Goal: Task Accomplishment & Management: Manage account settings

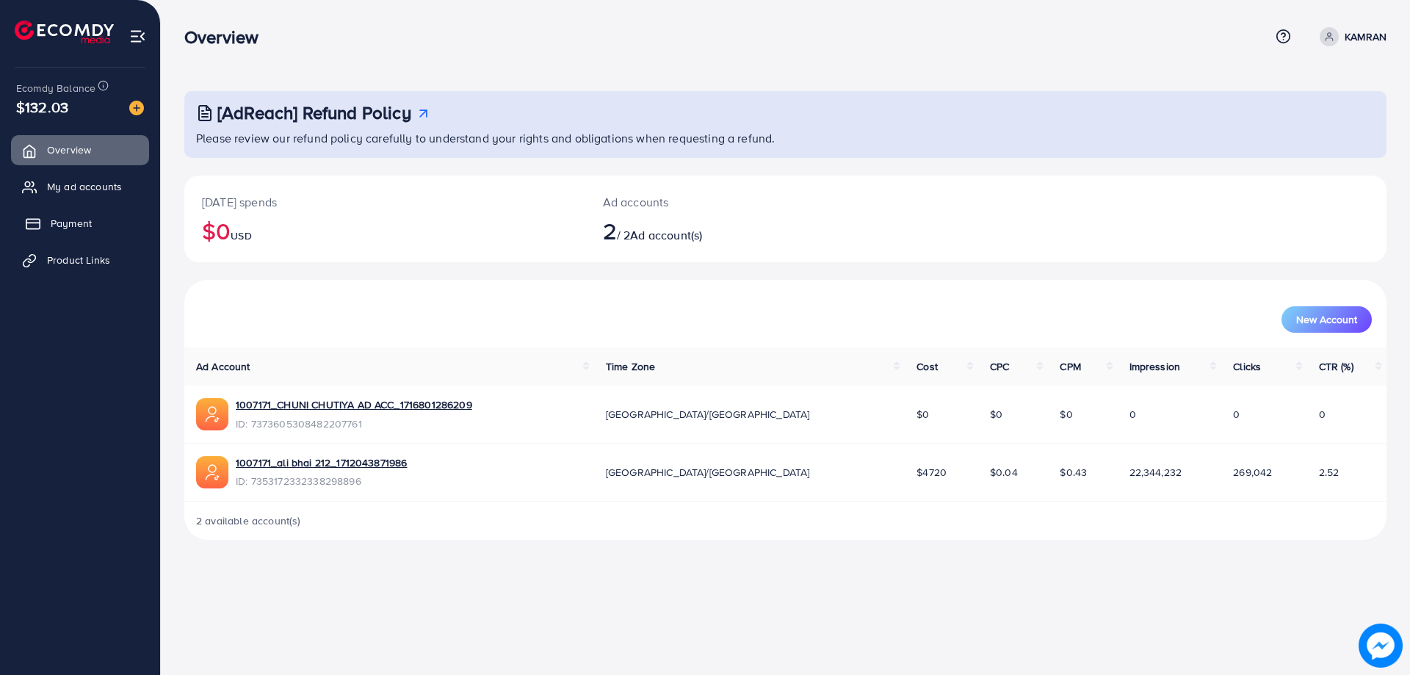
click at [84, 222] on span "Payment" at bounding box center [71, 223] width 41 height 15
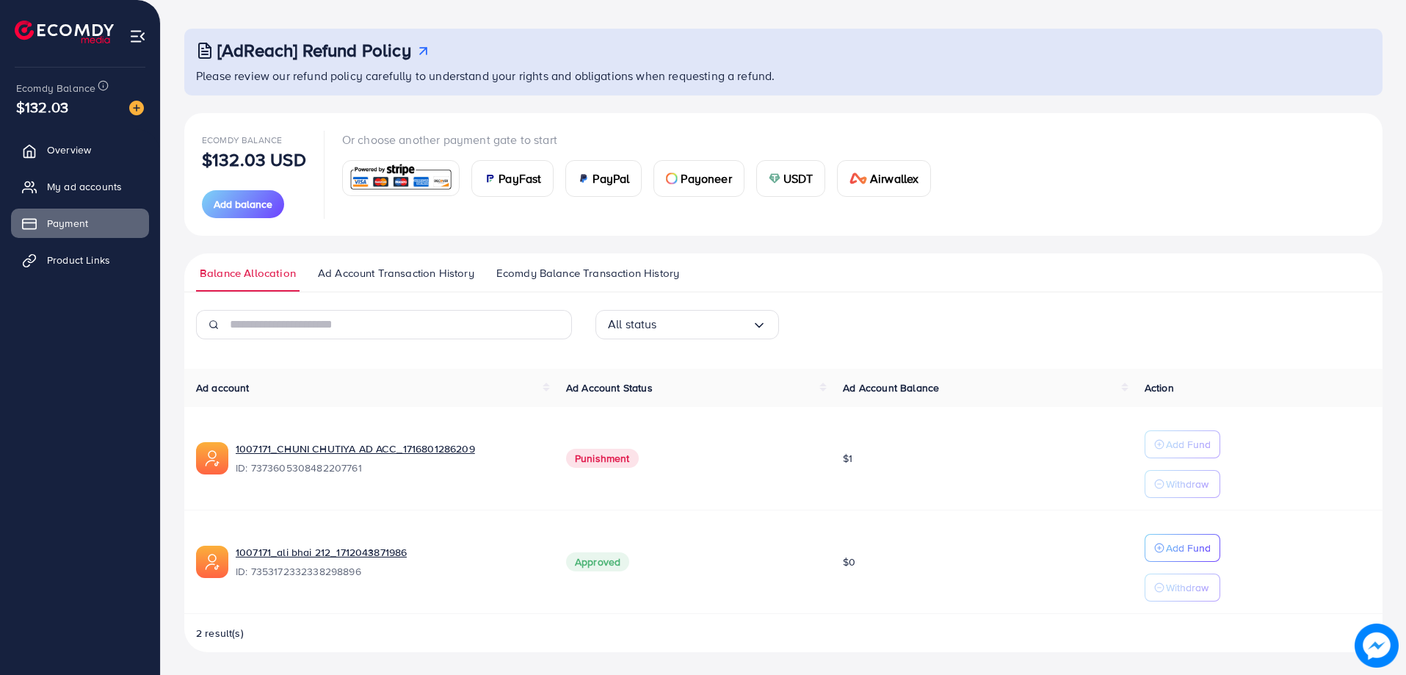
scroll to position [63, 0]
click at [63, 327] on ul "Overview My ad accounts Payment Product Links" at bounding box center [80, 364] width 160 height 470
click at [141, 31] on img at bounding box center [137, 36] width 17 height 17
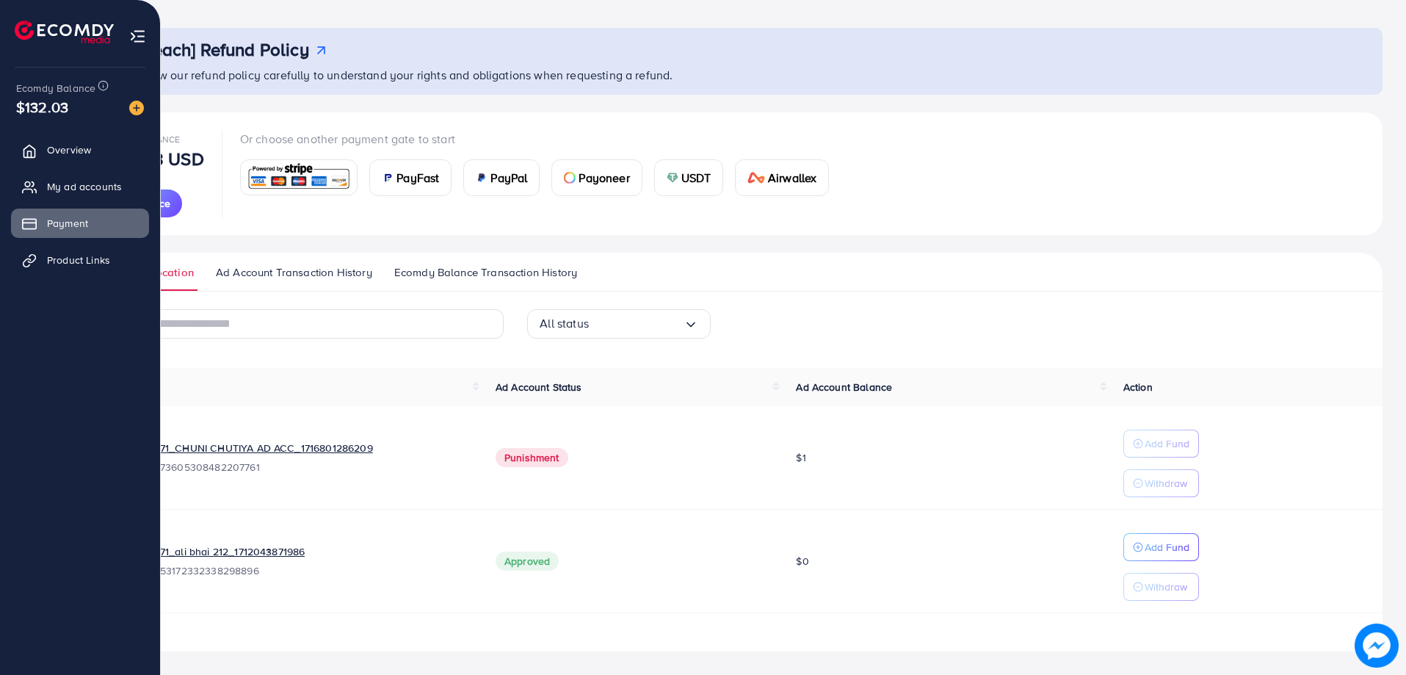
click at [39, 23] on img at bounding box center [64, 32] width 99 height 23
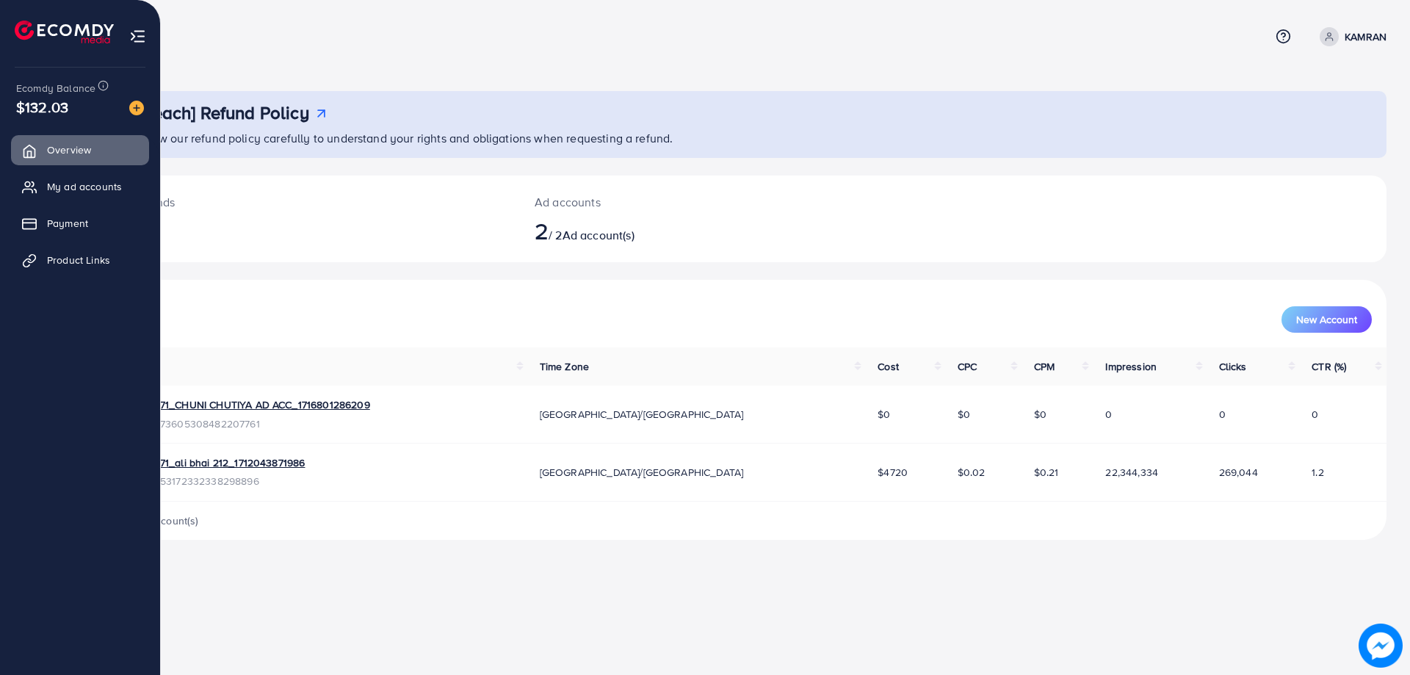
click at [134, 32] on img at bounding box center [137, 36] width 17 height 17
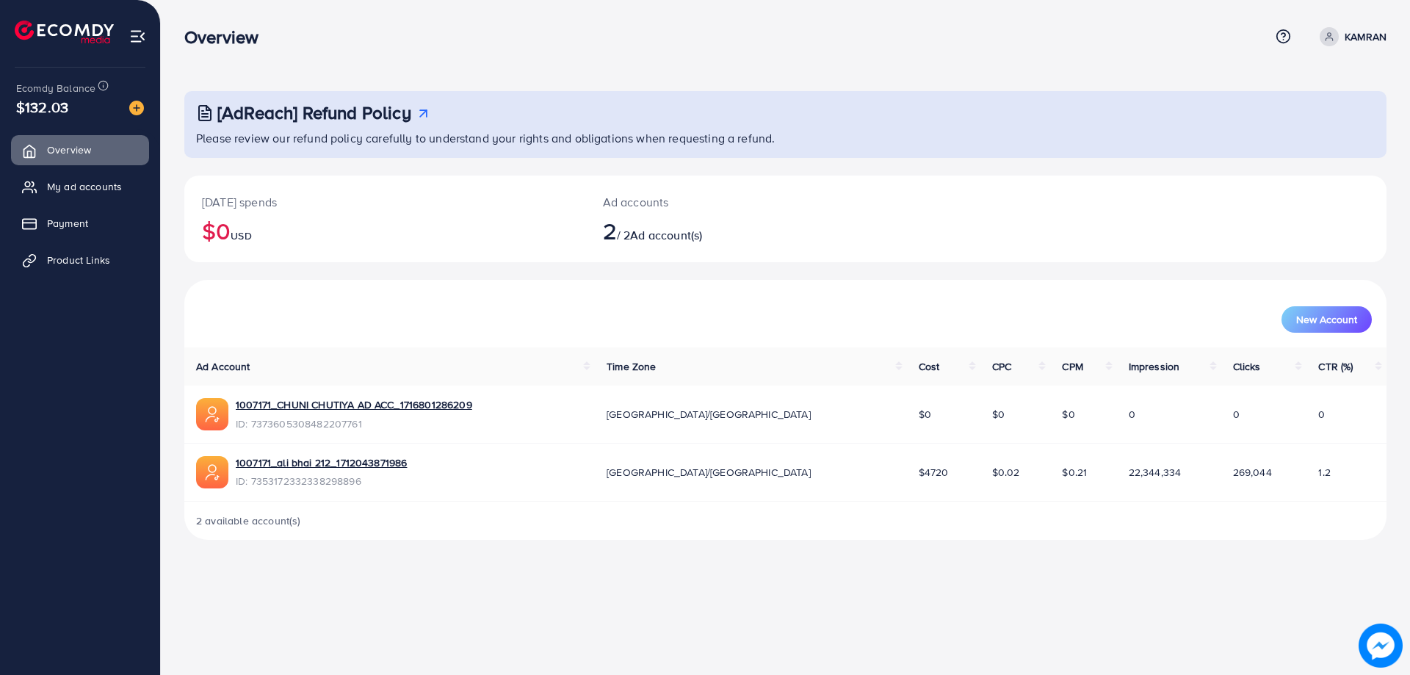
click at [134, 32] on img at bounding box center [137, 36] width 17 height 17
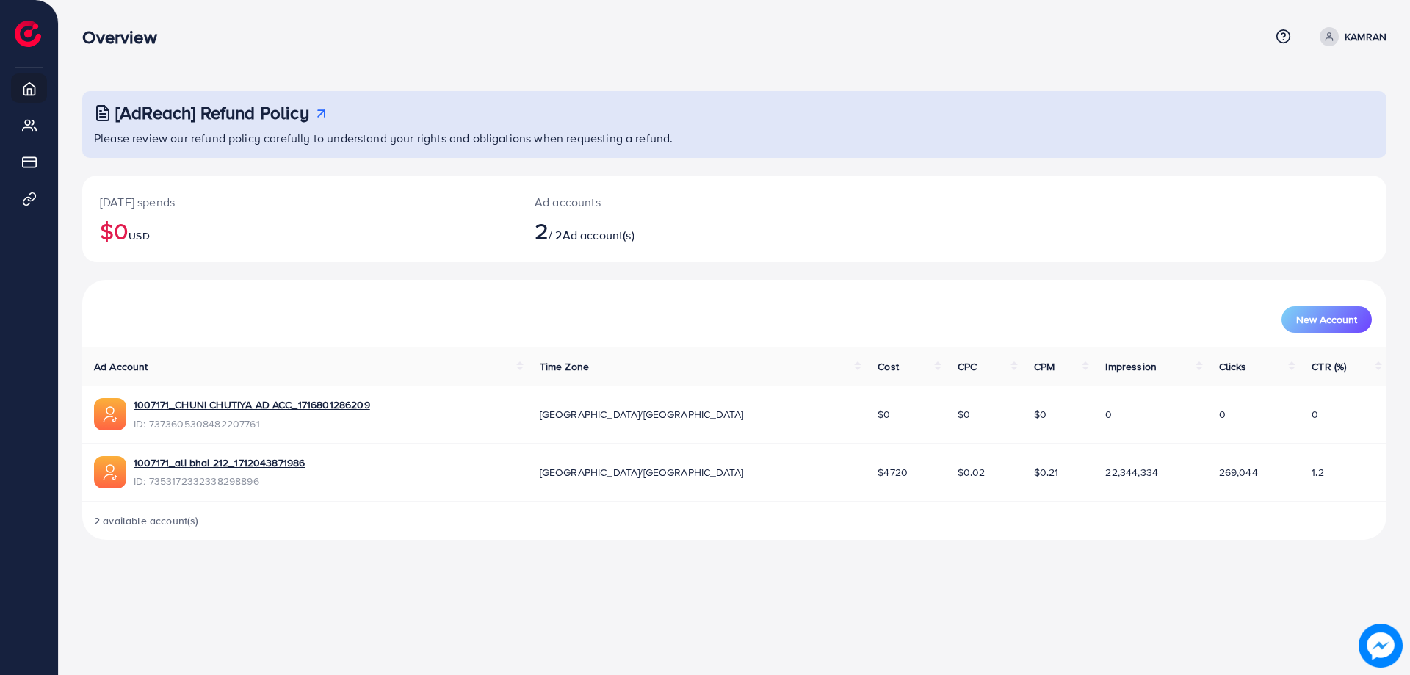
click at [1373, 45] on p "KAMRAN" at bounding box center [1365, 37] width 42 height 18
click at [1311, 120] on span "Log out" at bounding box center [1298, 121] width 40 height 18
